Goal: Task Accomplishment & Management: Use online tool/utility

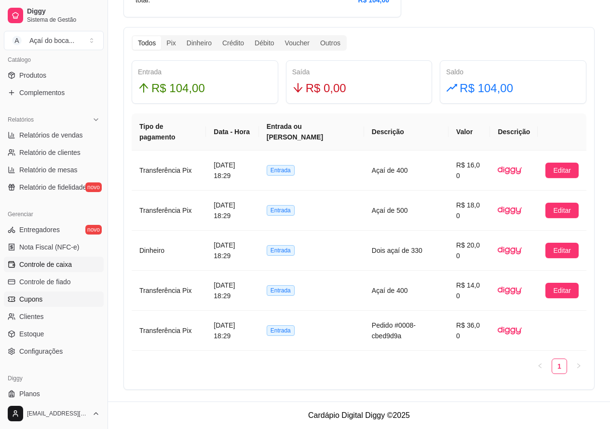
scroll to position [241, 0]
click at [67, 260] on span "Controle de caixa" at bounding box center [45, 264] width 53 height 10
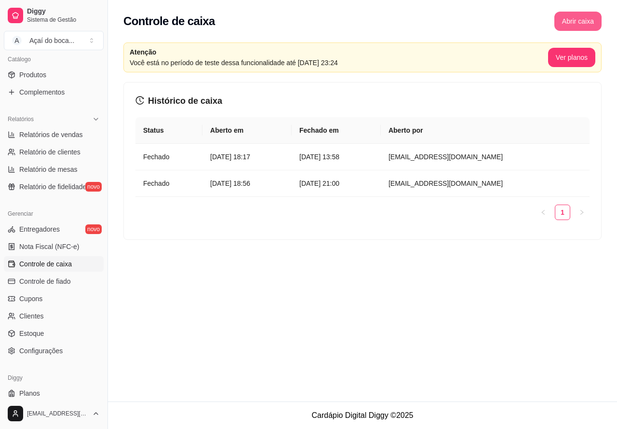
click at [580, 18] on button "Abrir caixa" at bounding box center [577, 21] width 47 height 19
click at [577, 18] on button "Abrir caixa" at bounding box center [578, 21] width 46 height 19
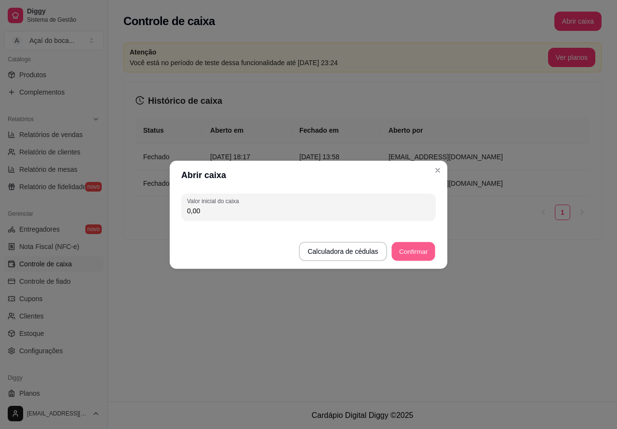
click at [420, 252] on button "Confirmar" at bounding box center [413, 250] width 44 height 19
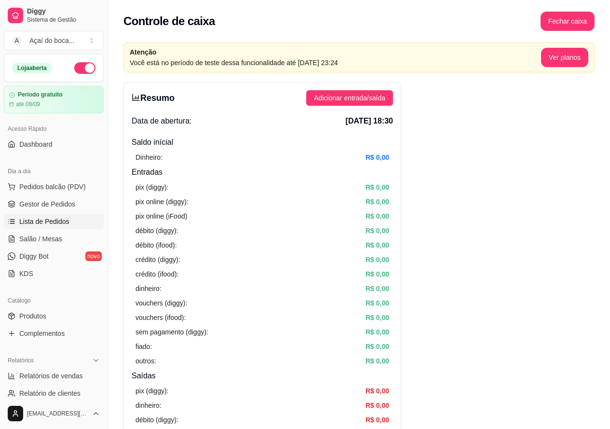
click at [54, 215] on link "Lista de Pedidos" at bounding box center [54, 221] width 100 height 15
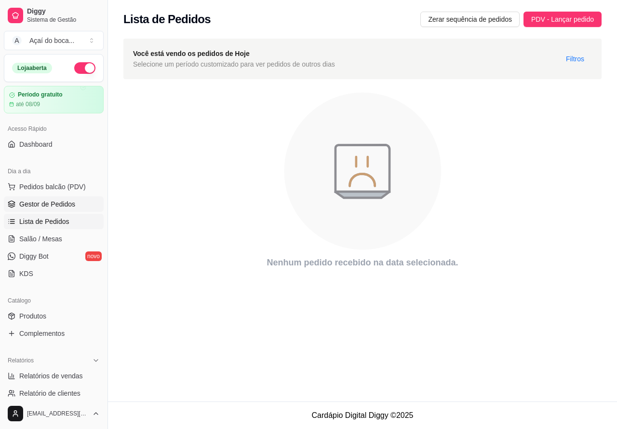
click at [51, 205] on span "Gestor de Pedidos" at bounding box center [47, 204] width 56 height 10
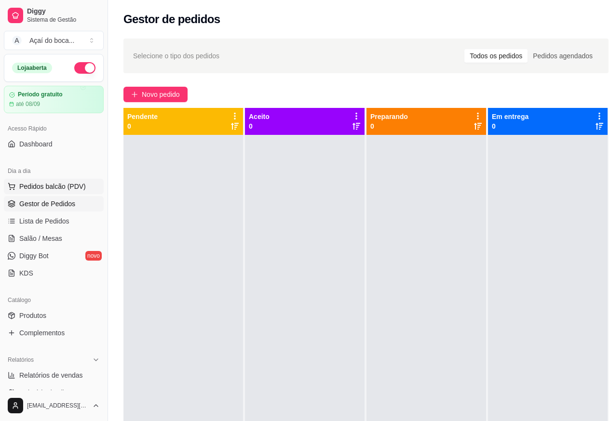
click at [53, 191] on span "Pedidos balcão (PDV)" at bounding box center [52, 187] width 67 height 10
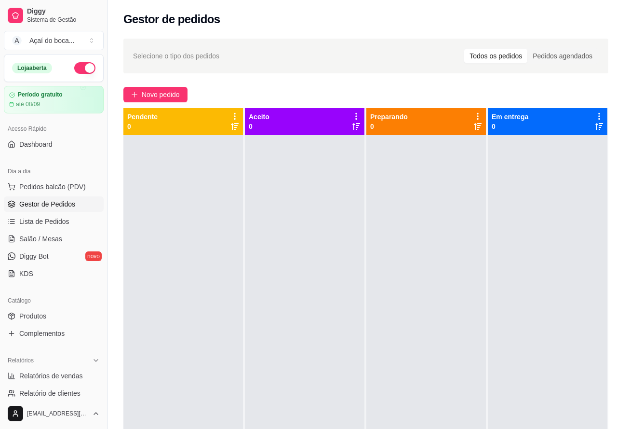
click at [55, 188] on img at bounding box center [68, 176] width 89 height 60
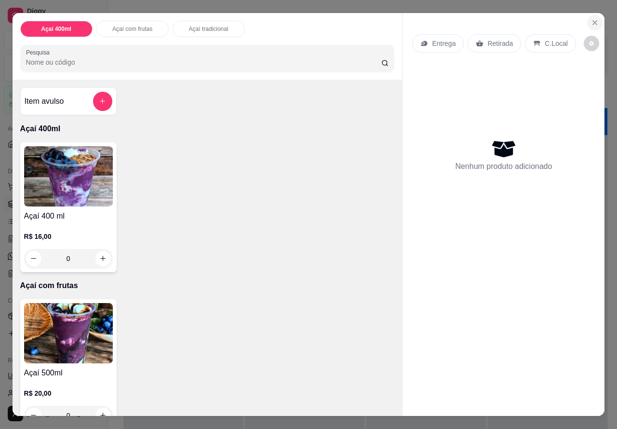
click at [593, 19] on icon "Close" at bounding box center [595, 23] width 8 height 8
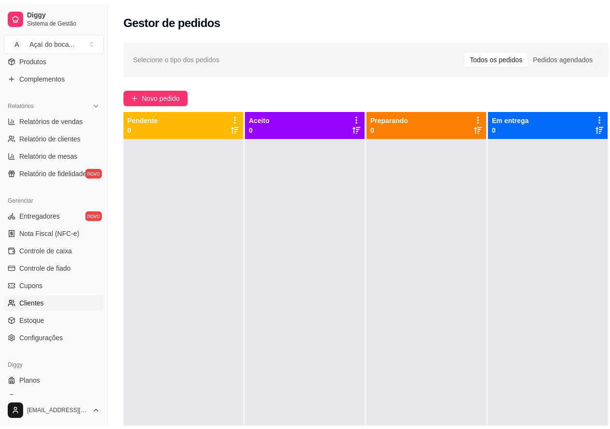
scroll to position [265, 0]
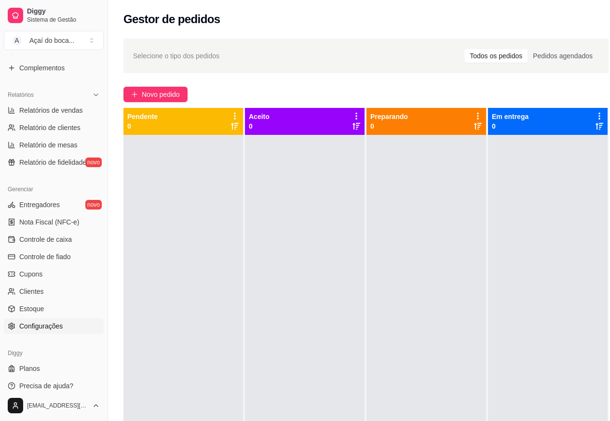
click at [50, 324] on span "Configurações" at bounding box center [40, 327] width 43 height 10
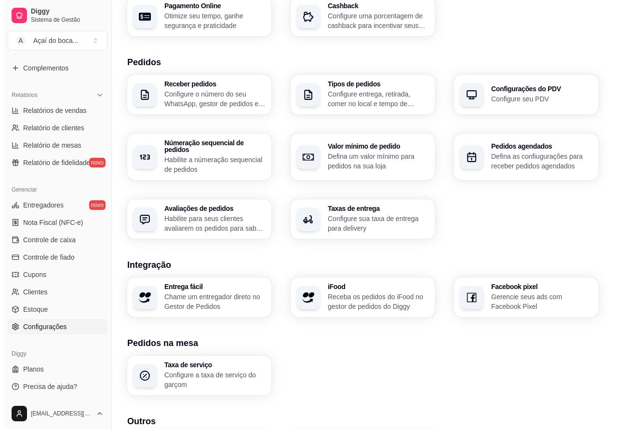
scroll to position [241, 0]
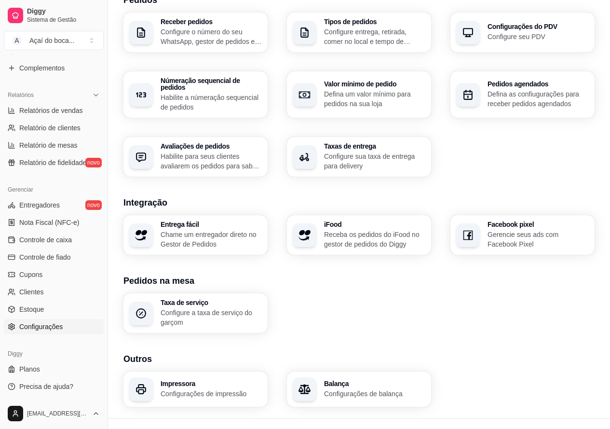
click at [349, 231] on p "Receba os pedidos do iFood no gestor de pedidos do Diggy" at bounding box center [374, 238] width 101 height 19
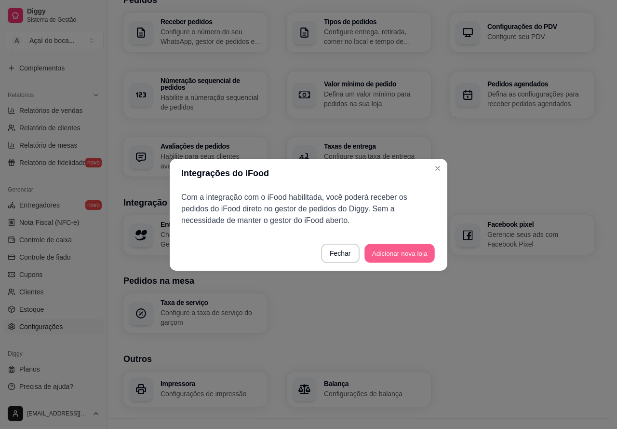
click at [381, 254] on button "Adicionar nova loja" at bounding box center [399, 252] width 70 height 19
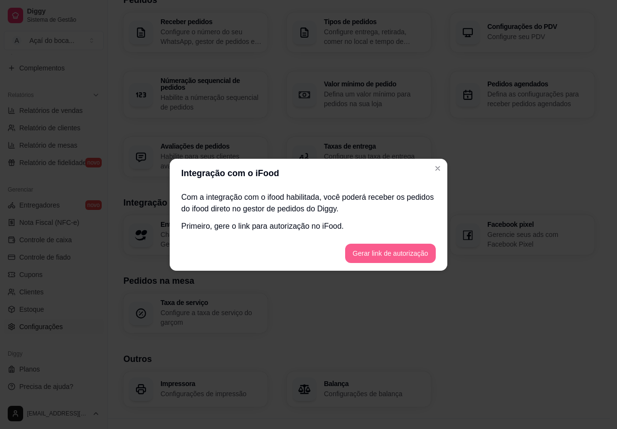
click at [407, 250] on button "Gerar link de autorização" at bounding box center [390, 252] width 91 height 19
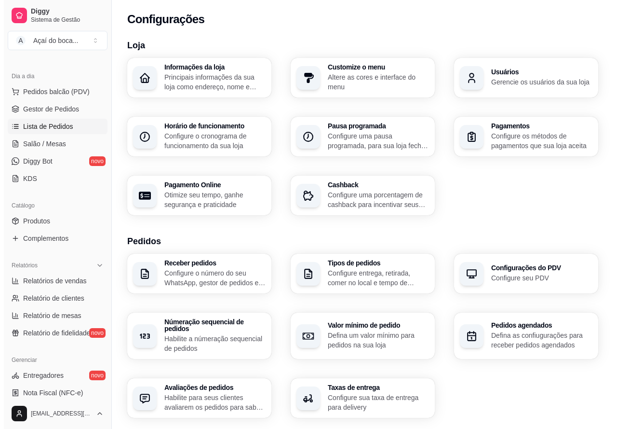
scroll to position [0, 0]
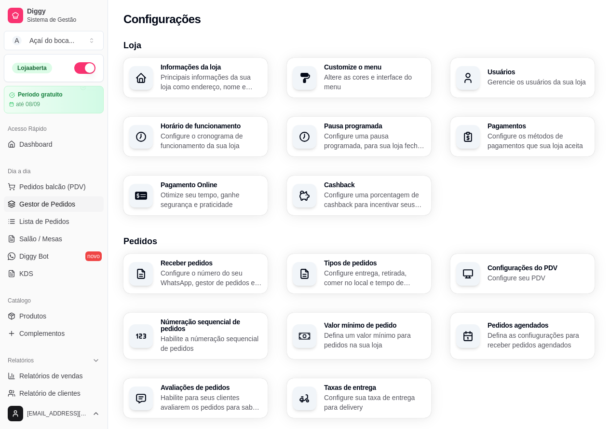
click at [53, 206] on span "Gestor de Pedidos" at bounding box center [47, 204] width 56 height 10
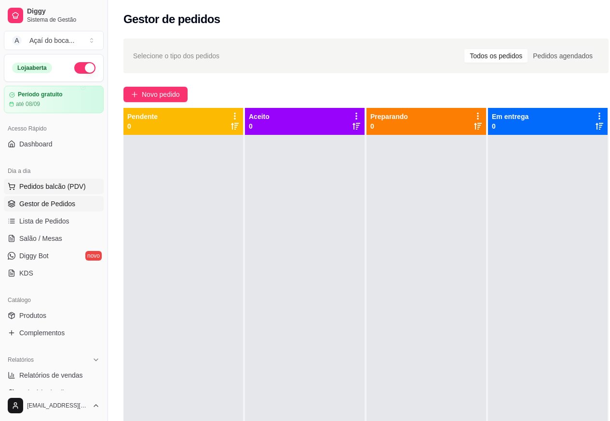
click at [56, 193] on button "Pedidos balcão (PDV)" at bounding box center [54, 186] width 100 height 15
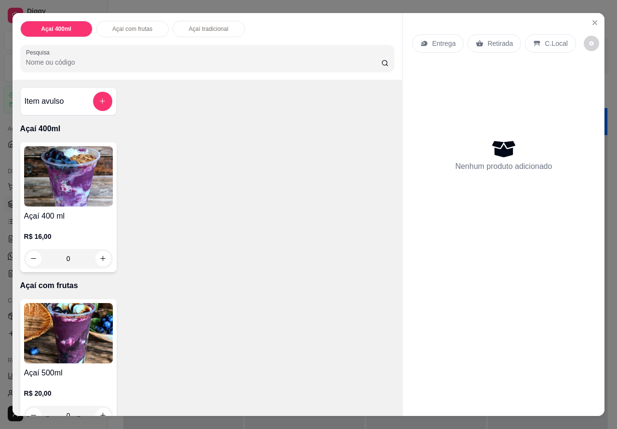
drag, startPoint x: 169, startPoint y: 185, endPoint x: 355, endPoint y: 242, distance: 194.4
click at [172, 186] on div "Açaí 400 ml R$ 16,00 0" at bounding box center [207, 207] width 375 height 130
click at [311, 233] on div "Açaí 400 ml R$ 16,00 0" at bounding box center [207, 207] width 375 height 130
click at [596, 18] on button "Close" at bounding box center [594, 22] width 15 height 15
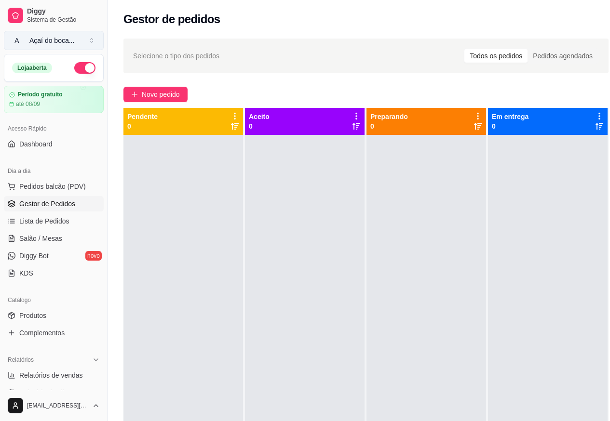
click at [85, 41] on button "A Açaí do boca ..." at bounding box center [54, 40] width 100 height 19
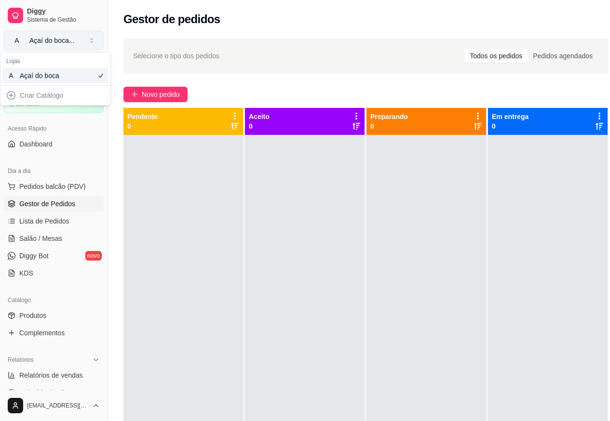
click at [86, 42] on button "A Açaí do boca ..." at bounding box center [54, 40] width 100 height 19
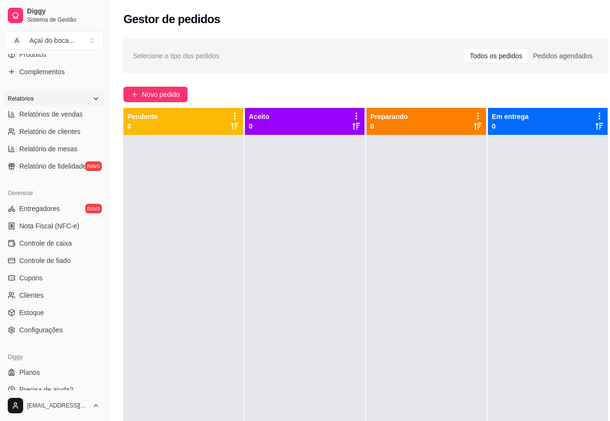
scroll to position [265, 0]
